Goal: Navigation & Orientation: Understand site structure

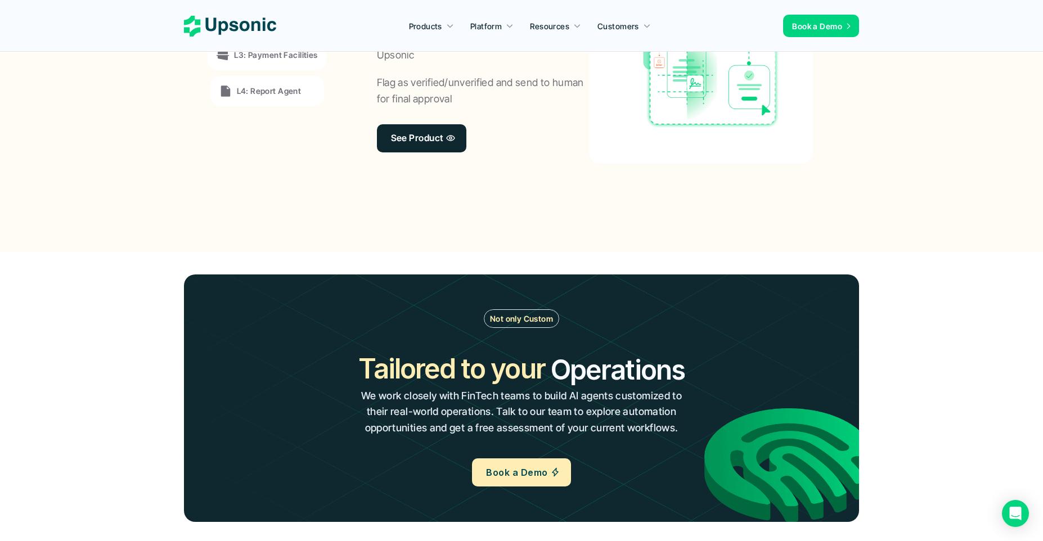
scroll to position [803, 0]
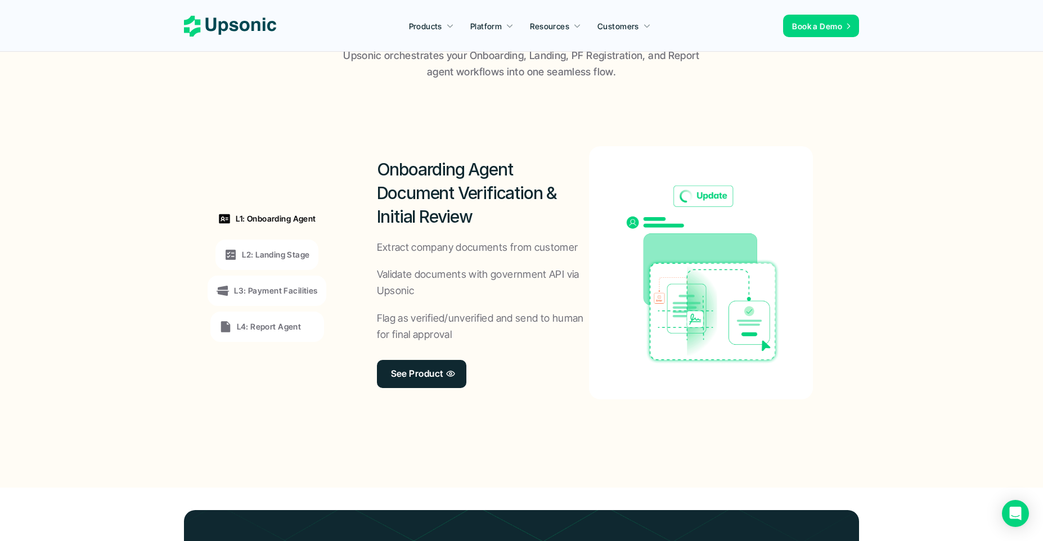
click at [255, 259] on p "L2: Landing Stage" at bounding box center [276, 255] width 68 height 12
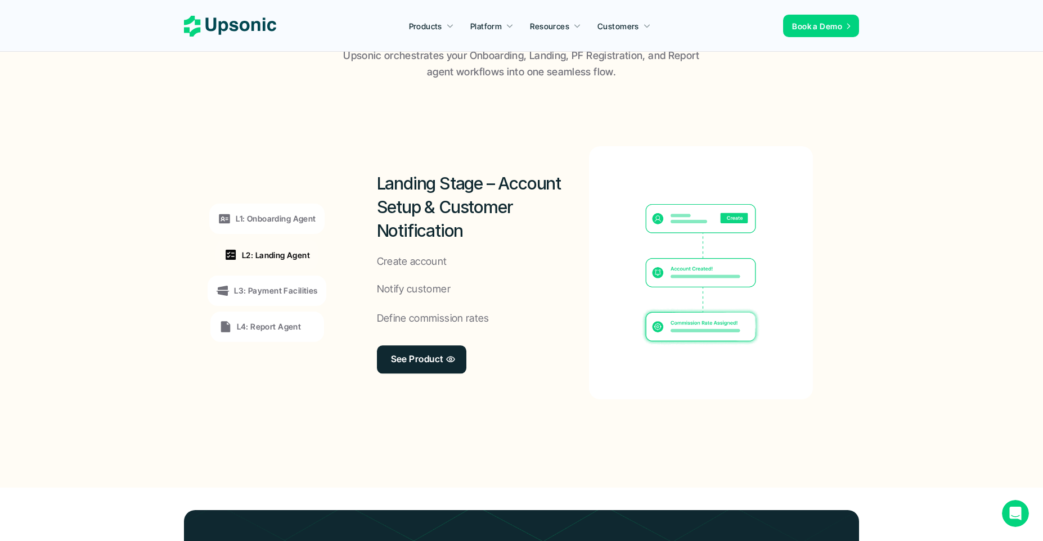
scroll to position [0, 0]
click at [257, 290] on p "L3: Payment Facilities" at bounding box center [275, 291] width 83 height 12
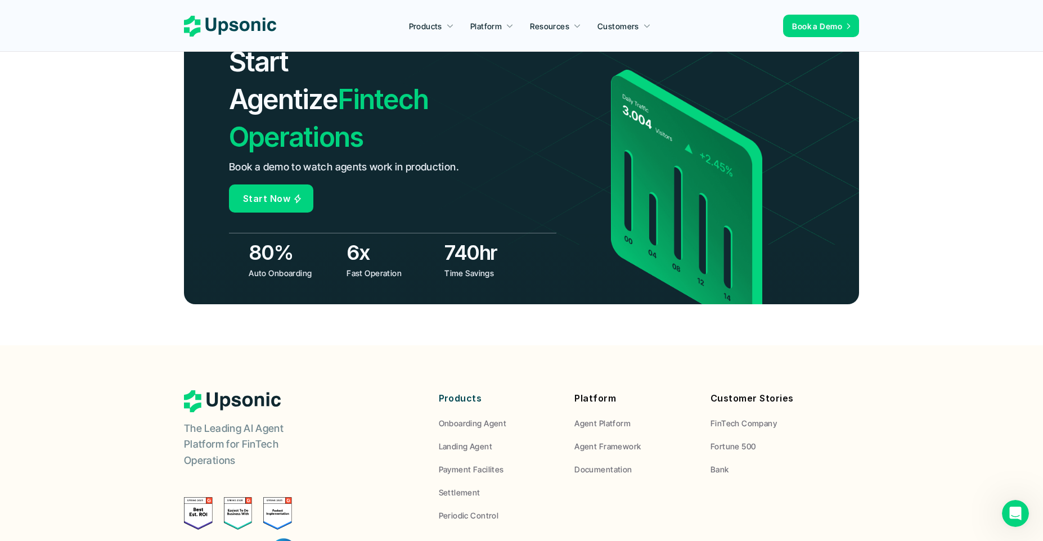
scroll to position [4152, 0]
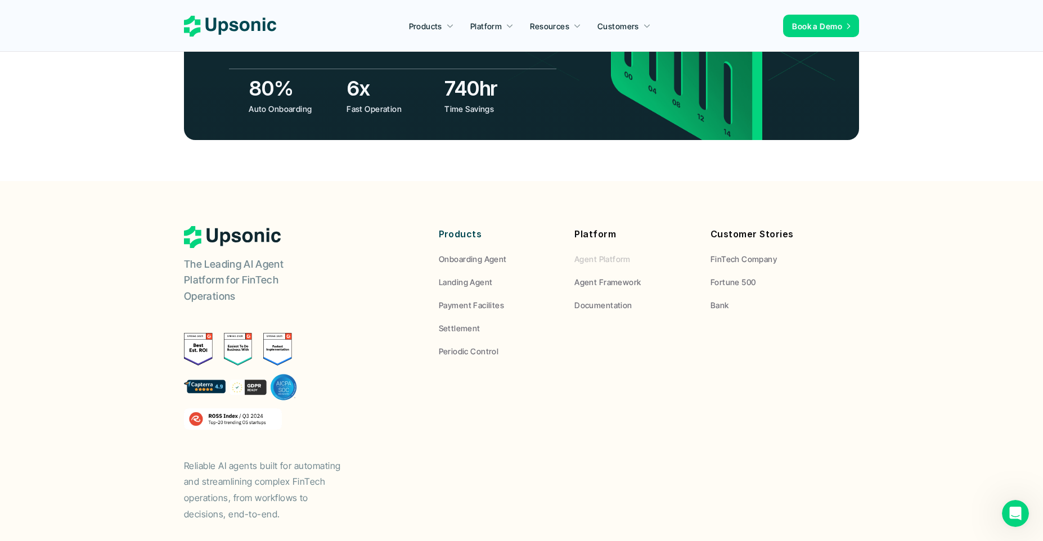
click at [609, 253] on p "Agent Platform" at bounding box center [603, 259] width 56 height 12
click at [478, 253] on p "Onboarding Agent" at bounding box center [473, 259] width 68 height 12
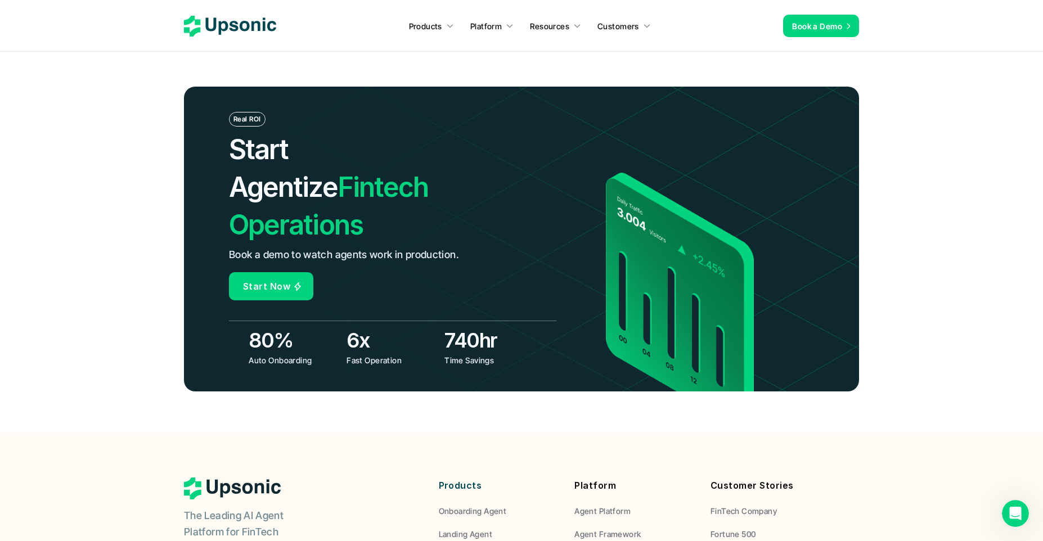
scroll to position [4409, 0]
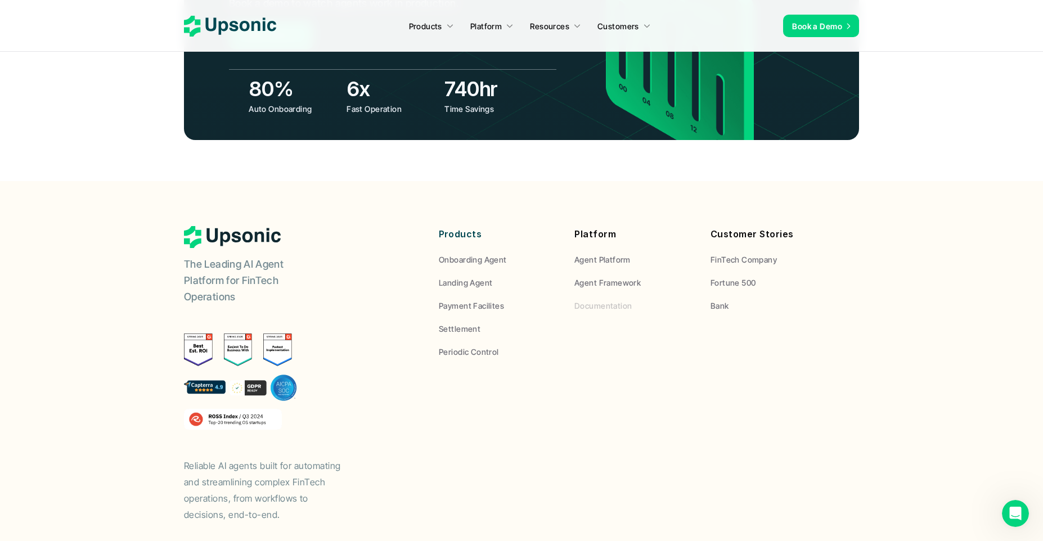
click at [631, 300] on link "Documentation" at bounding box center [634, 306] width 119 height 12
